Goal: Check status: Check status

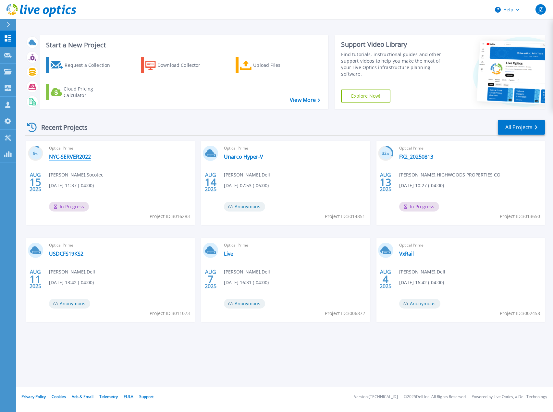
click at [73, 158] on link "NYC-SERVER2022" at bounding box center [70, 156] width 42 height 6
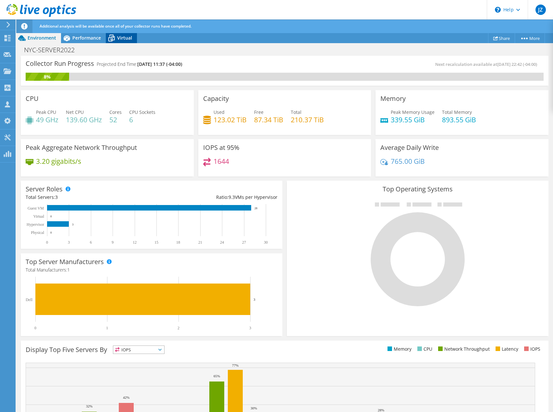
click at [126, 37] on span "Virtual" at bounding box center [124, 38] width 15 height 6
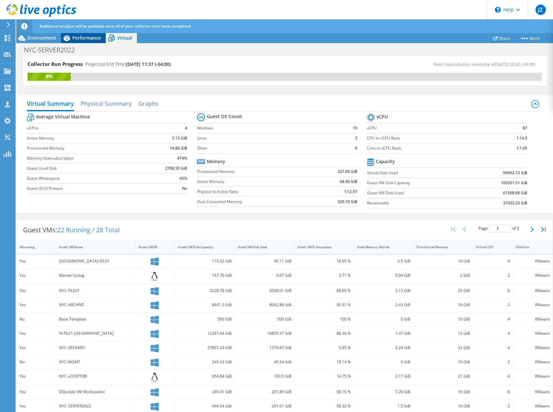
click at [94, 35] on span "Performance" at bounding box center [86, 38] width 29 height 6
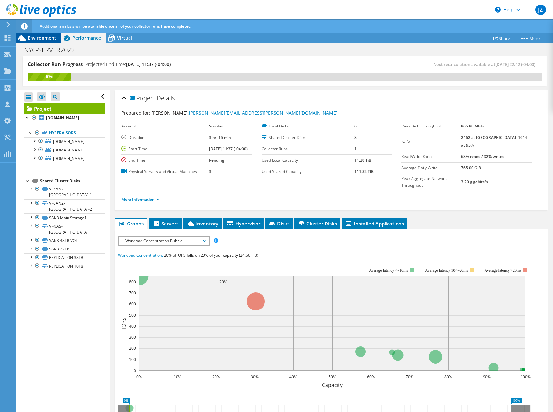
click at [41, 39] on span "Environment" at bounding box center [42, 38] width 29 height 6
